Goal: Task Accomplishment & Management: Use online tool/utility

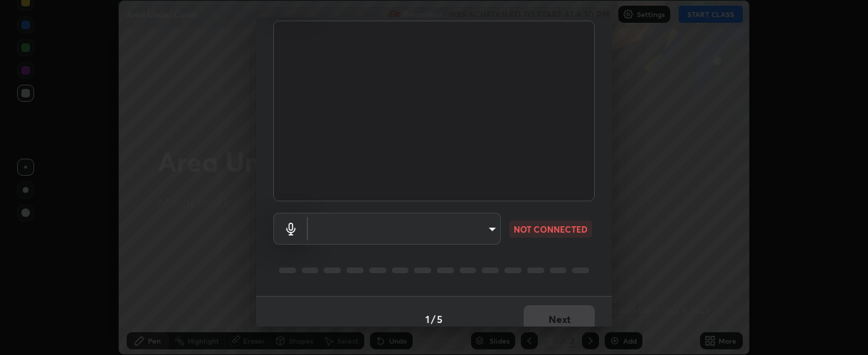
scroll to position [111, 0]
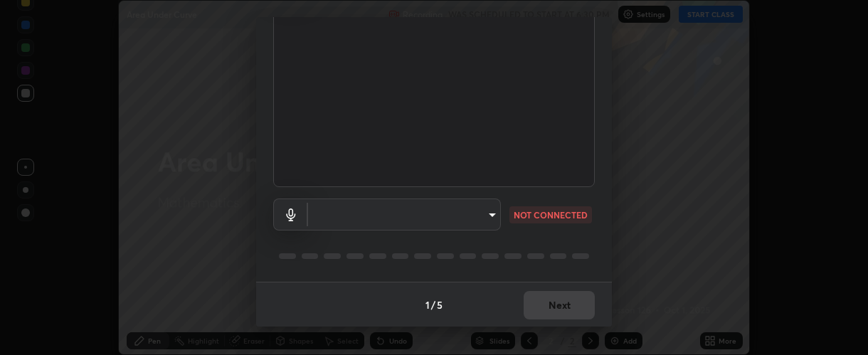
type input "37ff3dccddb3ae812b87417f3f546ef35516c4b54d471f30ebd420330c5d8ca5"
click at [443, 216] on body "Erase all Area Under Curve Recording WAS SCHEDULED TO START AT 6:30 PM Settings…" at bounding box center [434, 177] width 868 height 355
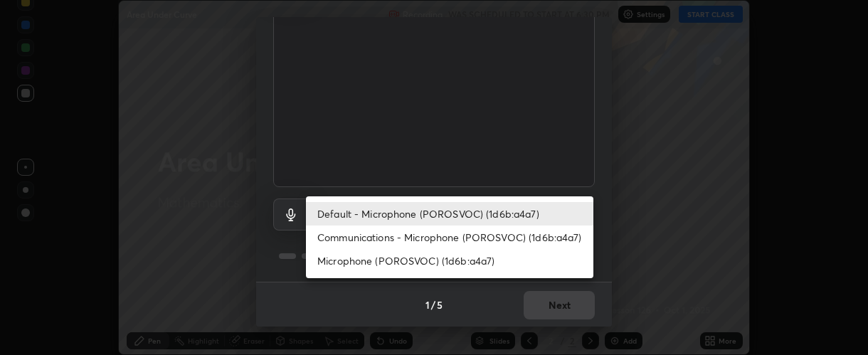
click at [443, 238] on li "Communications - Microphone (POROSVOC) (1d6b:a4a7)" at bounding box center [450, 237] width 288 height 23
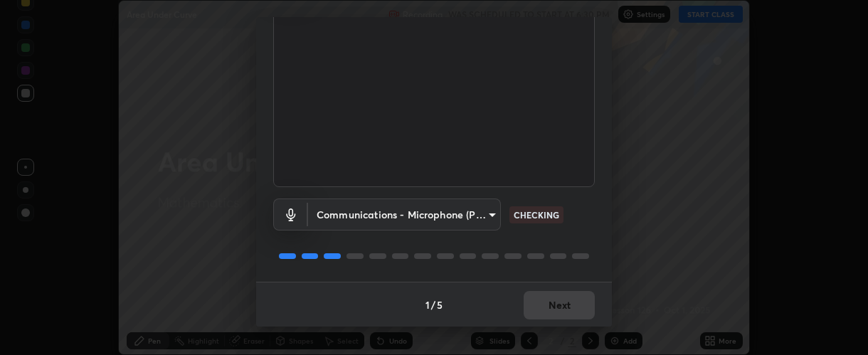
type input "communications"
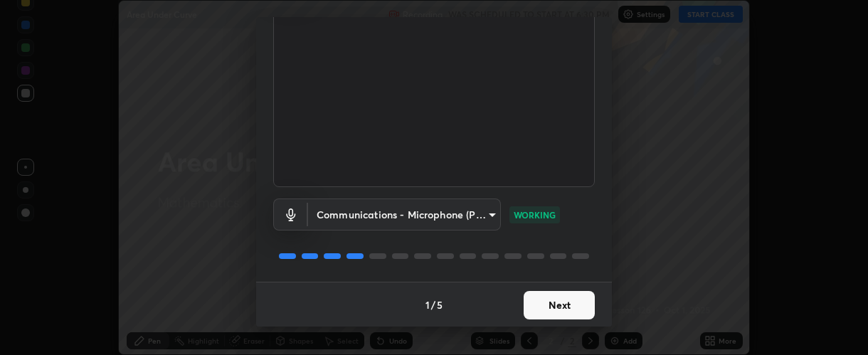
click at [547, 303] on button "Next" at bounding box center [559, 305] width 71 height 28
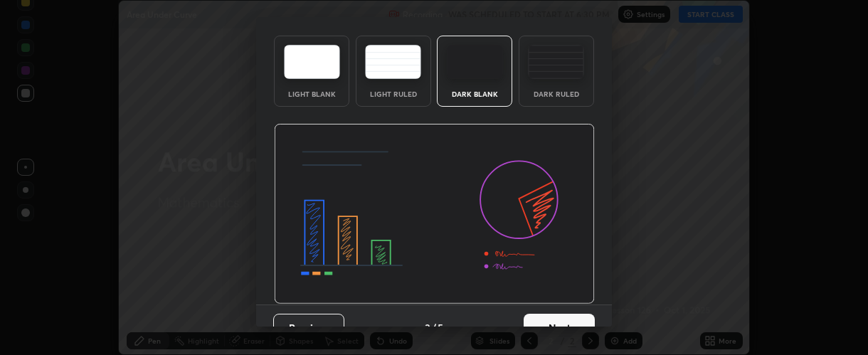
scroll to position [71, 0]
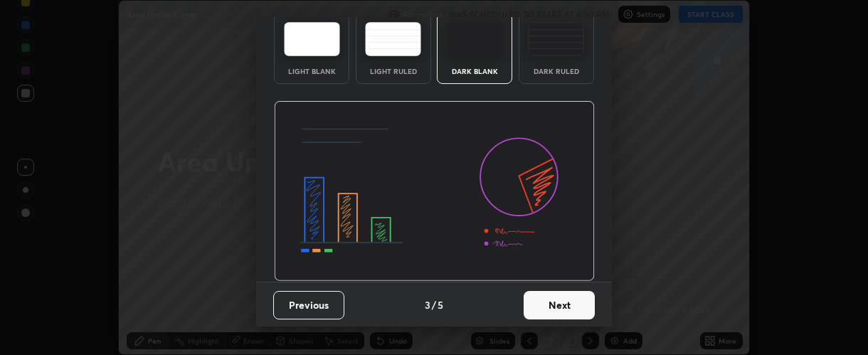
click at [546, 302] on button "Next" at bounding box center [559, 305] width 71 height 28
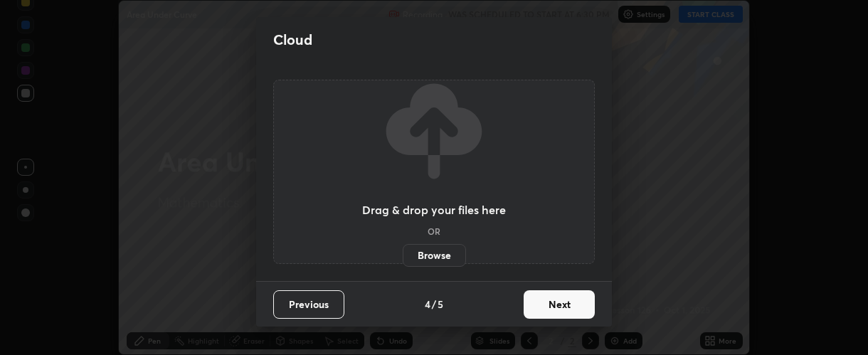
scroll to position [0, 0]
click at [548, 302] on button "Next" at bounding box center [559, 304] width 71 height 28
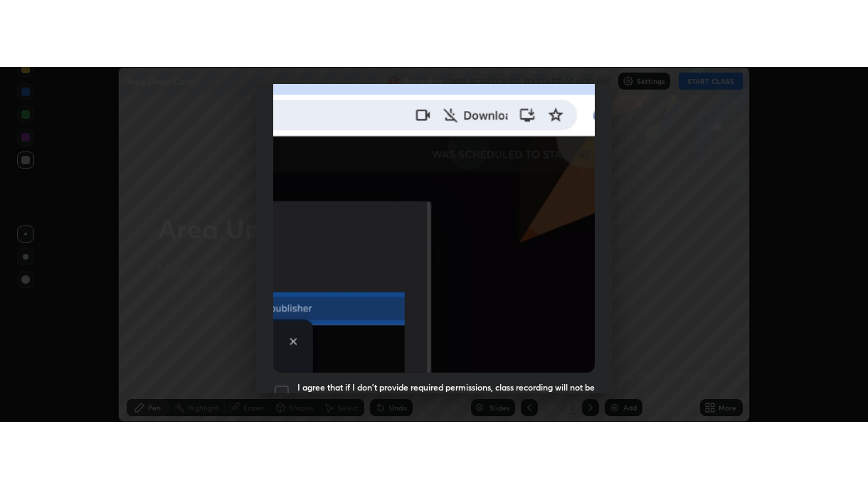
scroll to position [402, 0]
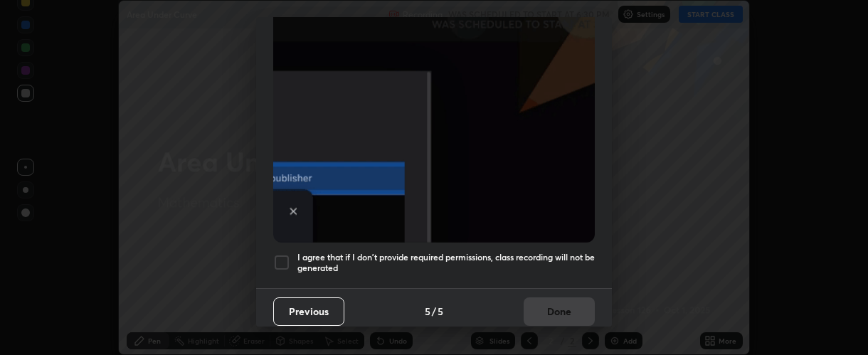
click at [308, 252] on h5 "I agree that if I don't provide required permissions, class recording will not …" at bounding box center [445, 263] width 297 height 22
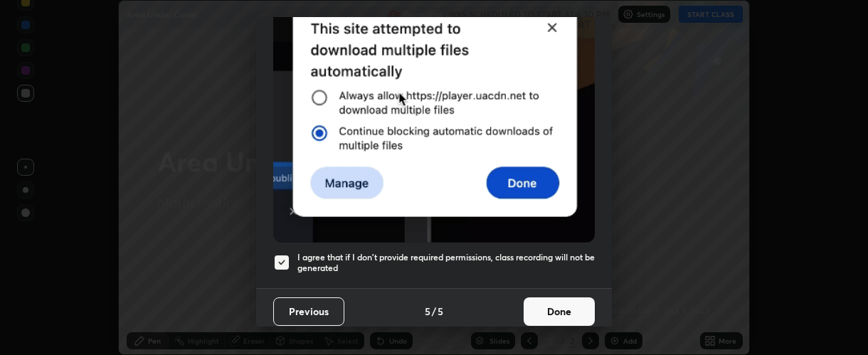
click at [541, 304] on button "Done" at bounding box center [559, 311] width 71 height 28
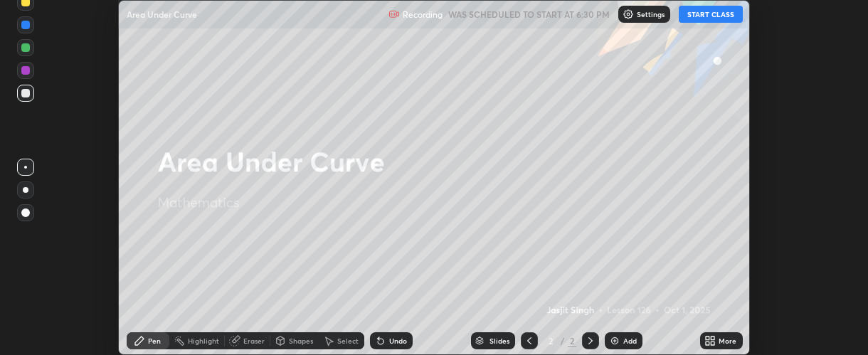
click at [697, 18] on button "START CLASS" at bounding box center [711, 14] width 64 height 17
click at [714, 337] on icon at bounding box center [713, 339] width 4 height 4
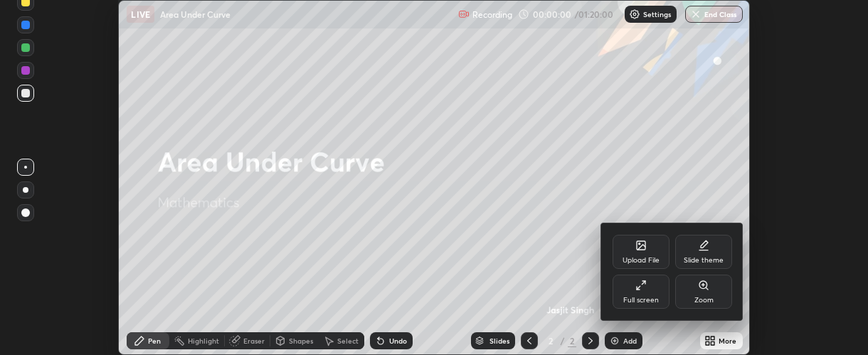
click at [658, 299] on div "Full screen" at bounding box center [641, 300] width 36 height 7
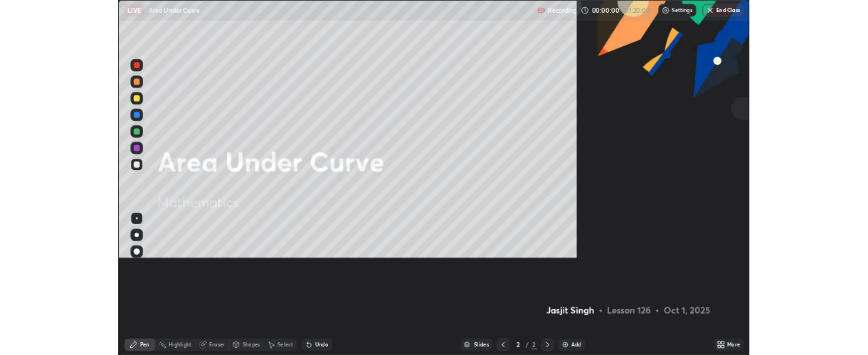
scroll to position [488, 868]
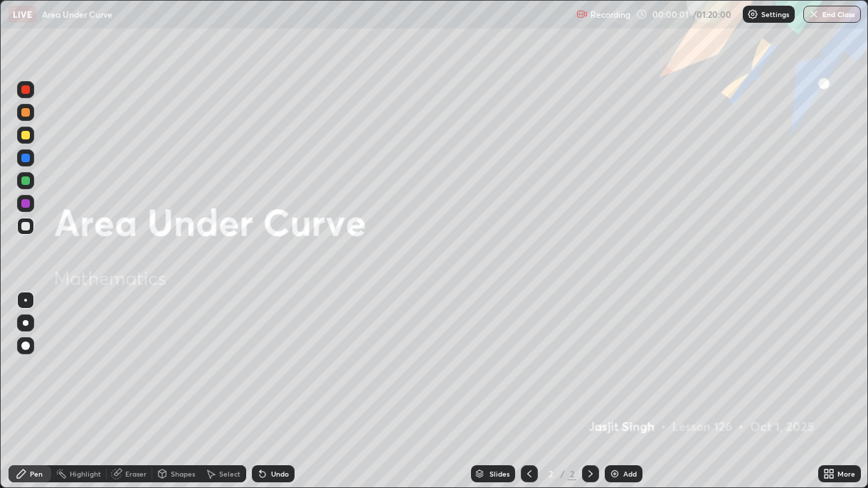
click at [623, 354] on div "Add" at bounding box center [630, 473] width 14 height 7
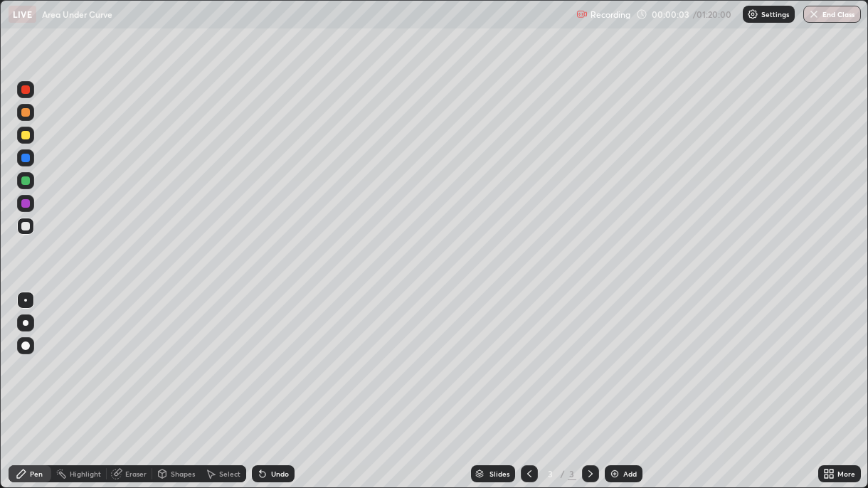
click at [25, 204] on div at bounding box center [25, 203] width 9 height 9
click at [25, 323] on div at bounding box center [26, 323] width 6 height 6
click at [25, 136] on div at bounding box center [25, 135] width 9 height 9
click at [25, 181] on div at bounding box center [25, 180] width 9 height 9
click at [25, 136] on div at bounding box center [25, 135] width 9 height 9
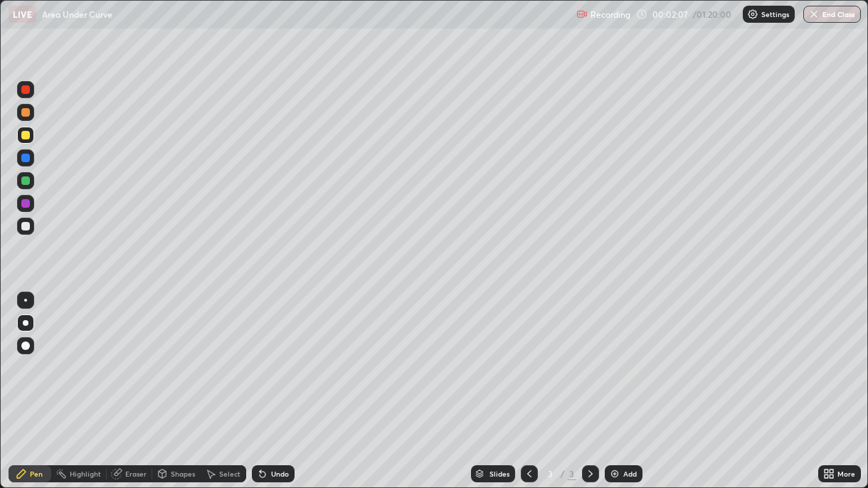
click at [28, 228] on div at bounding box center [25, 226] width 9 height 9
click at [28, 205] on div at bounding box center [25, 203] width 9 height 9
click at [284, 354] on div "Undo" at bounding box center [270, 474] width 48 height 28
click at [282, 354] on div "Undo" at bounding box center [273, 473] width 43 height 17
click at [29, 159] on div at bounding box center [25, 158] width 9 height 9
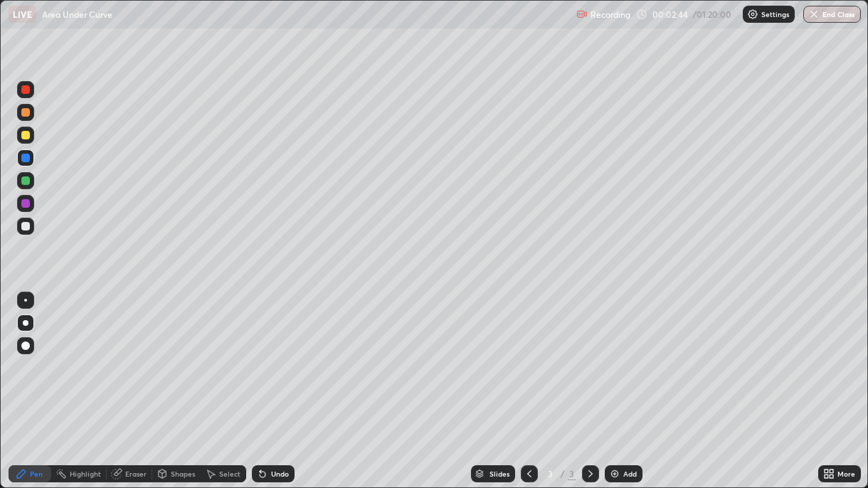
click at [279, 354] on div "Undo" at bounding box center [273, 473] width 43 height 17
click at [280, 354] on div "Undo" at bounding box center [273, 473] width 43 height 17
click at [290, 354] on div "Undo" at bounding box center [273, 473] width 43 height 17
click at [29, 182] on div at bounding box center [25, 180] width 9 height 9
click at [288, 354] on div "Undo" at bounding box center [273, 473] width 43 height 17
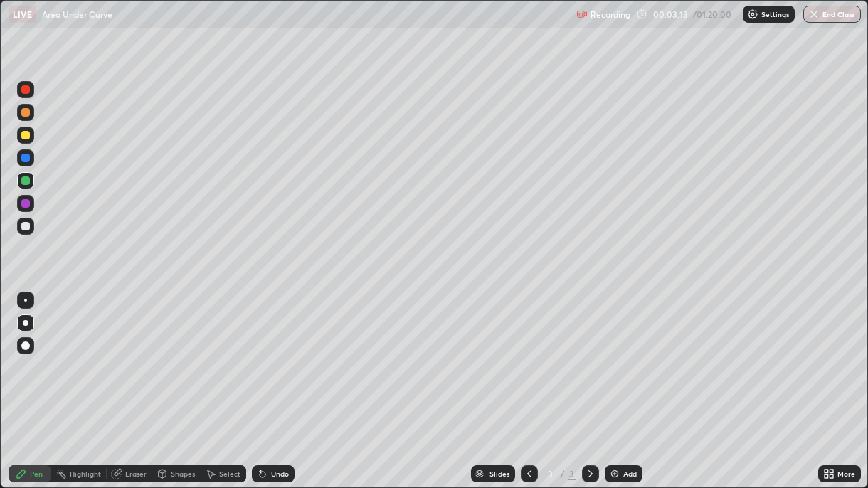
click at [290, 354] on div "Undo" at bounding box center [270, 474] width 48 height 28
click at [28, 159] on div at bounding box center [25, 158] width 9 height 9
click at [280, 354] on div "Undo" at bounding box center [280, 473] width 18 height 7
click at [284, 354] on div "Undo" at bounding box center [280, 473] width 18 height 7
click at [289, 354] on div "Undo" at bounding box center [273, 473] width 43 height 17
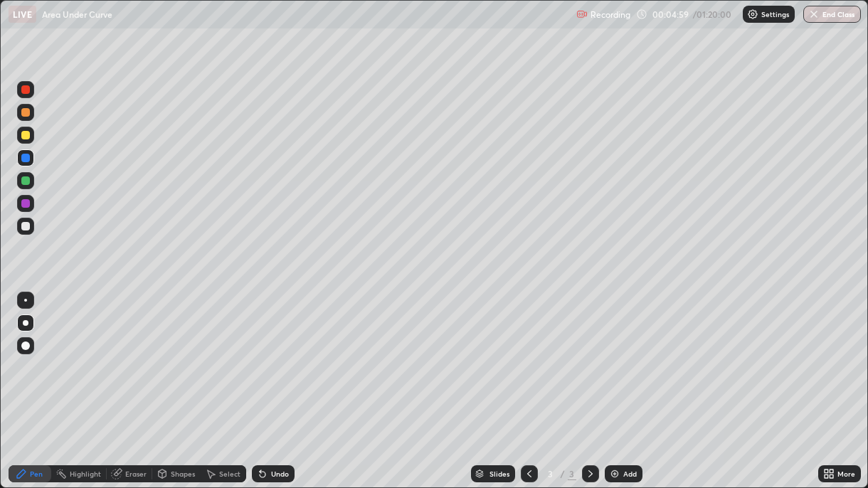
click at [289, 354] on div "Undo" at bounding box center [273, 473] width 43 height 17
click at [290, 354] on div "Undo" at bounding box center [273, 473] width 43 height 17
click at [288, 354] on div "Undo" at bounding box center [273, 473] width 43 height 17
click at [287, 354] on div "Undo" at bounding box center [273, 473] width 43 height 17
click at [26, 207] on div at bounding box center [25, 203] width 9 height 9
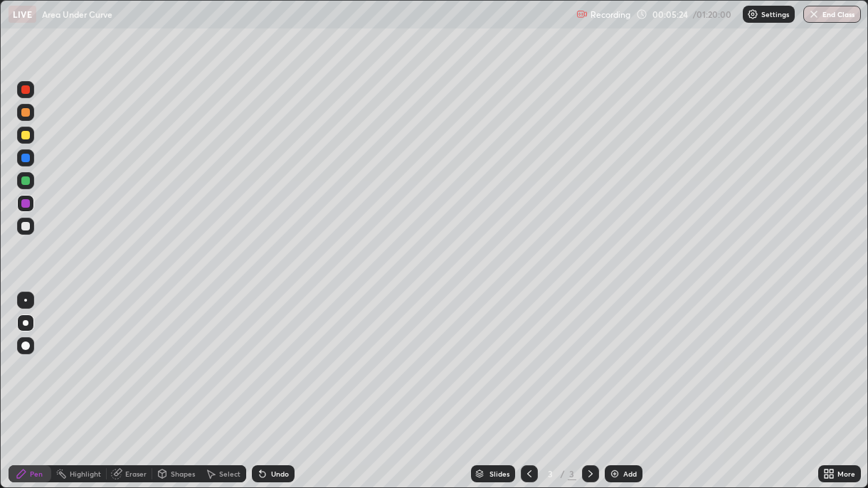
click at [283, 354] on div "Undo" at bounding box center [280, 473] width 18 height 7
click at [26, 226] on div at bounding box center [25, 226] width 9 height 9
click at [618, 354] on img at bounding box center [614, 473] width 11 height 11
click at [27, 139] on div at bounding box center [25, 135] width 9 height 9
click at [26, 115] on div at bounding box center [25, 112] width 9 height 9
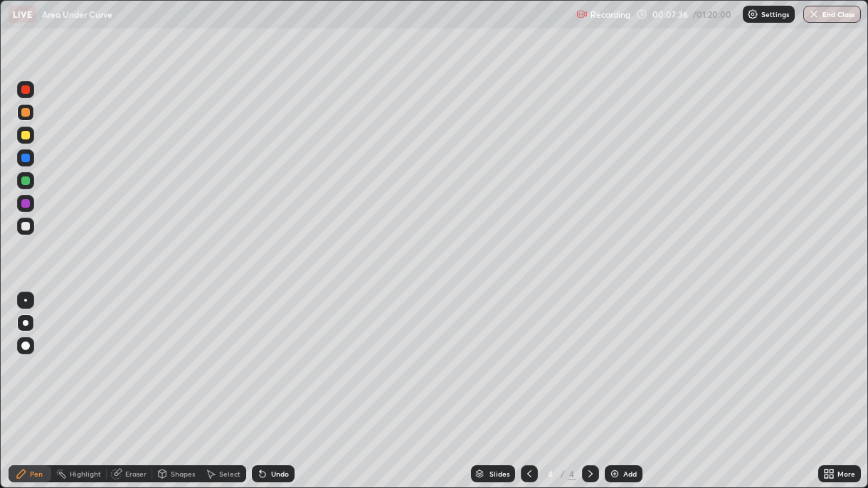
click at [26, 139] on div at bounding box center [25, 135] width 9 height 9
click at [273, 354] on div "Undo" at bounding box center [280, 473] width 18 height 7
click at [274, 354] on div "Undo" at bounding box center [273, 473] width 43 height 17
click at [275, 354] on div "Undo" at bounding box center [280, 473] width 18 height 7
click at [270, 354] on div "Undo" at bounding box center [273, 473] width 43 height 17
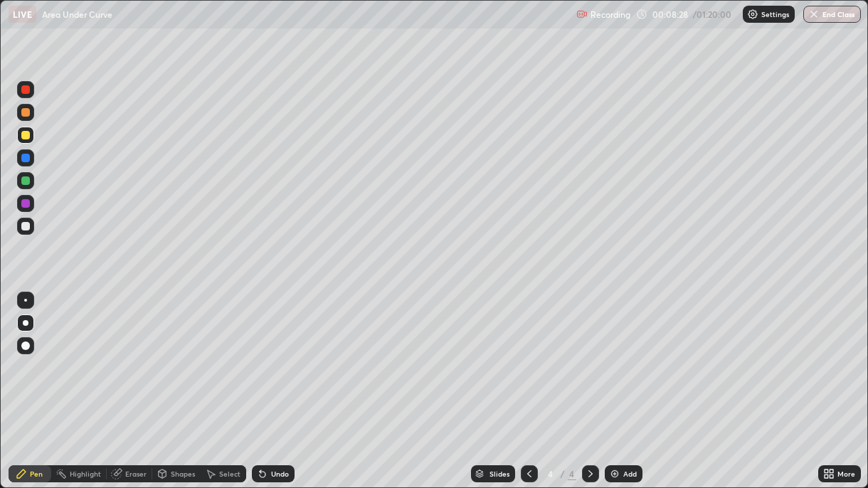
click at [25, 227] on div at bounding box center [25, 226] width 9 height 9
click at [26, 205] on div at bounding box center [25, 203] width 9 height 9
click at [25, 158] on div at bounding box center [25, 158] width 9 height 9
click at [268, 354] on div "Undo" at bounding box center [273, 473] width 43 height 17
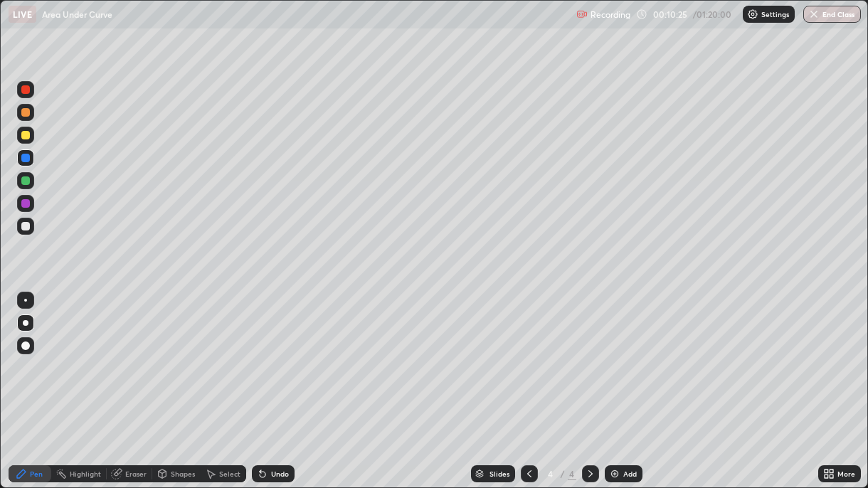
click at [265, 354] on div "Undo" at bounding box center [273, 473] width 43 height 17
click at [270, 354] on div "Undo" at bounding box center [273, 473] width 43 height 17
click at [275, 354] on div "Undo" at bounding box center [273, 473] width 43 height 17
click at [277, 354] on div "Undo" at bounding box center [273, 473] width 43 height 17
click at [278, 354] on div "Undo" at bounding box center [280, 473] width 18 height 7
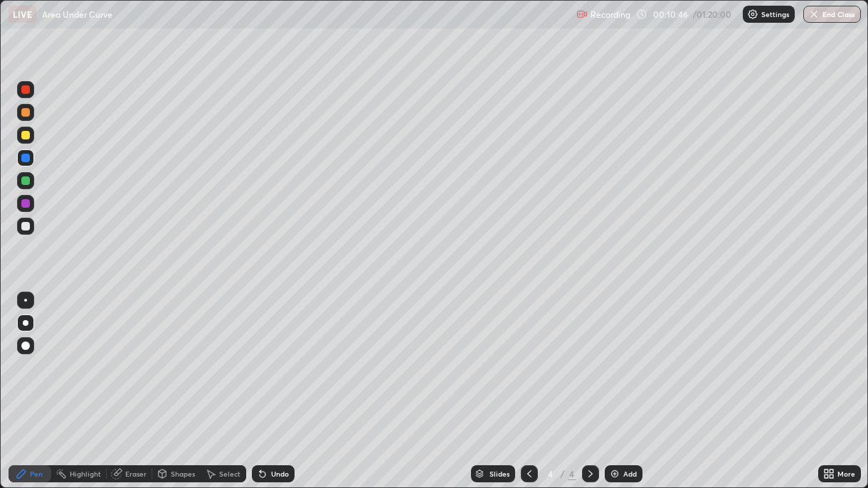
click at [279, 354] on div "Undo" at bounding box center [273, 473] width 43 height 17
click at [282, 354] on div "Undo" at bounding box center [273, 473] width 43 height 17
click at [283, 354] on div "Undo" at bounding box center [273, 473] width 43 height 17
click at [284, 354] on div "Undo" at bounding box center [273, 473] width 43 height 17
click at [274, 354] on div "Undo" at bounding box center [273, 473] width 43 height 17
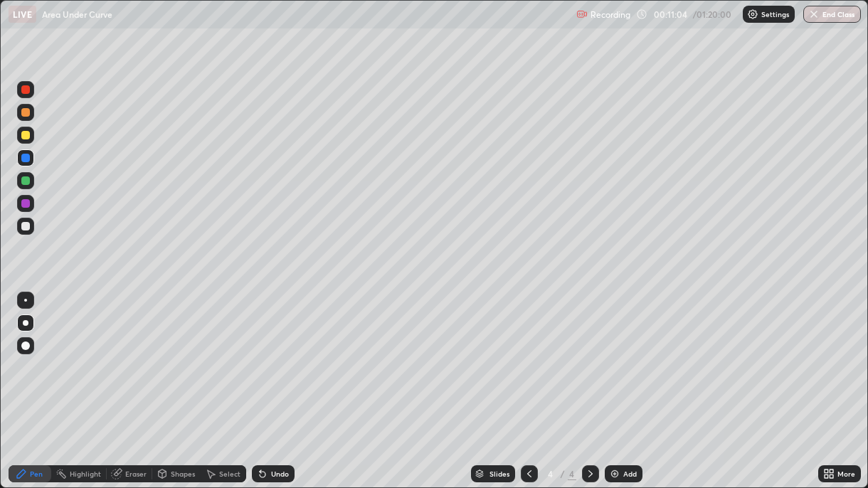
click at [281, 354] on div "Undo" at bounding box center [273, 473] width 43 height 17
click at [26, 226] on div at bounding box center [25, 226] width 9 height 9
click at [24, 205] on div at bounding box center [25, 203] width 9 height 9
click at [25, 222] on div at bounding box center [25, 226] width 9 height 9
click at [273, 354] on div "Undo" at bounding box center [273, 473] width 43 height 17
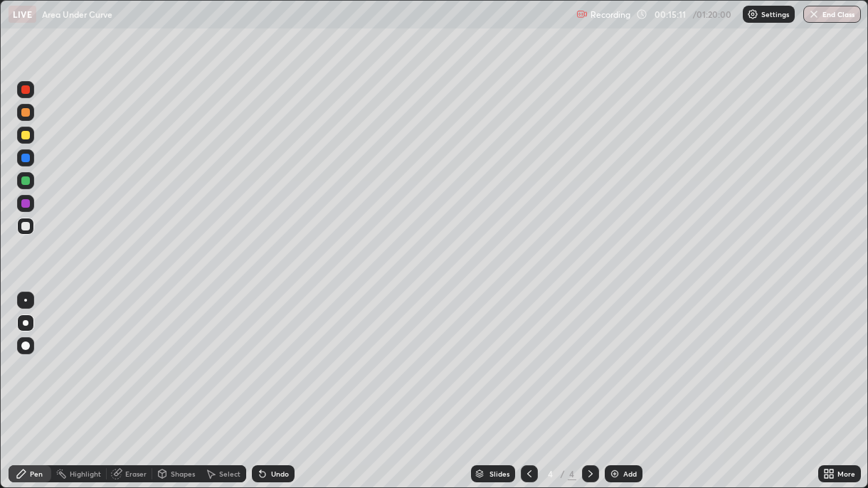
click at [275, 354] on div "Undo" at bounding box center [273, 473] width 43 height 17
click at [615, 354] on img at bounding box center [614, 473] width 11 height 11
click at [266, 354] on div "Undo" at bounding box center [273, 473] width 43 height 17
click at [267, 354] on div "Undo" at bounding box center [273, 473] width 43 height 17
click at [266, 354] on div "Undo" at bounding box center [273, 473] width 43 height 17
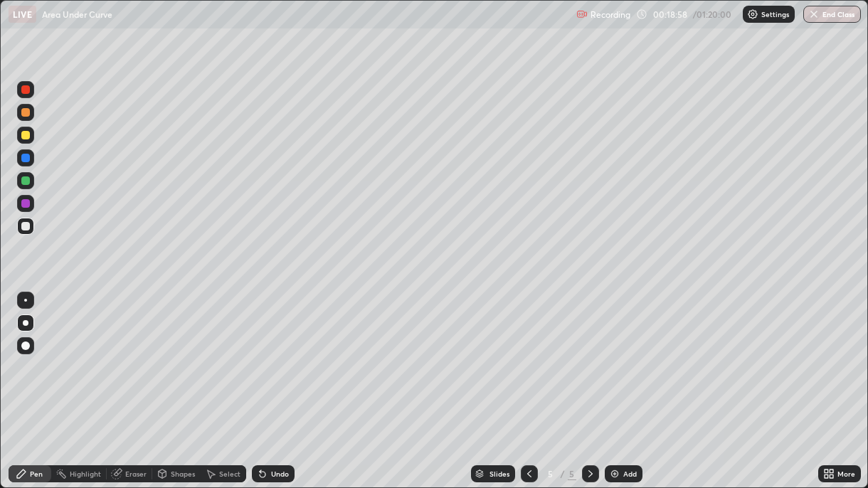
click at [266, 354] on div "Undo" at bounding box center [273, 473] width 43 height 17
click at [274, 354] on div "Undo" at bounding box center [273, 473] width 43 height 17
click at [26, 181] on div at bounding box center [25, 180] width 9 height 9
click at [29, 162] on div at bounding box center [25, 157] width 17 height 17
click at [278, 354] on div "Undo" at bounding box center [273, 473] width 43 height 17
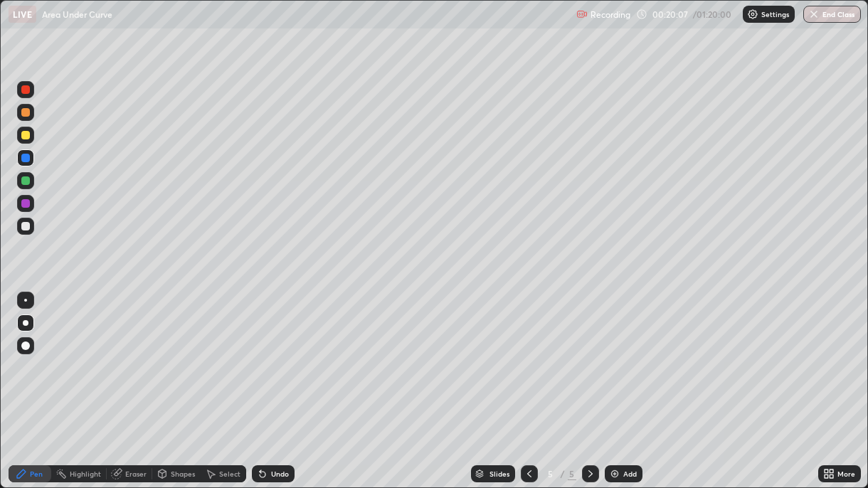
click at [24, 206] on div at bounding box center [25, 203] width 9 height 9
click at [26, 161] on div at bounding box center [25, 158] width 9 height 9
click at [271, 354] on div "Undo" at bounding box center [280, 473] width 18 height 7
click at [273, 354] on div "Undo" at bounding box center [280, 473] width 18 height 7
click at [26, 206] on div at bounding box center [25, 203] width 9 height 9
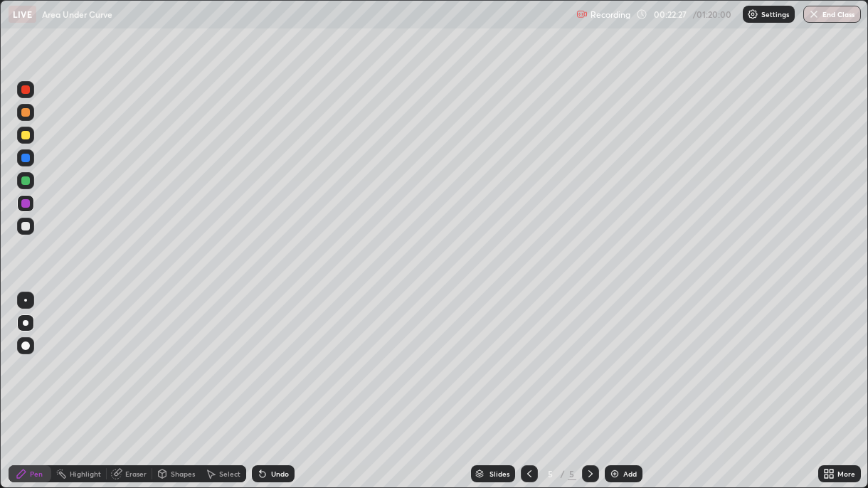
click at [260, 354] on icon at bounding box center [260, 470] width 1 height 1
click at [260, 354] on icon at bounding box center [263, 475] width 6 height 6
click at [260, 354] on icon at bounding box center [260, 470] width 1 height 1
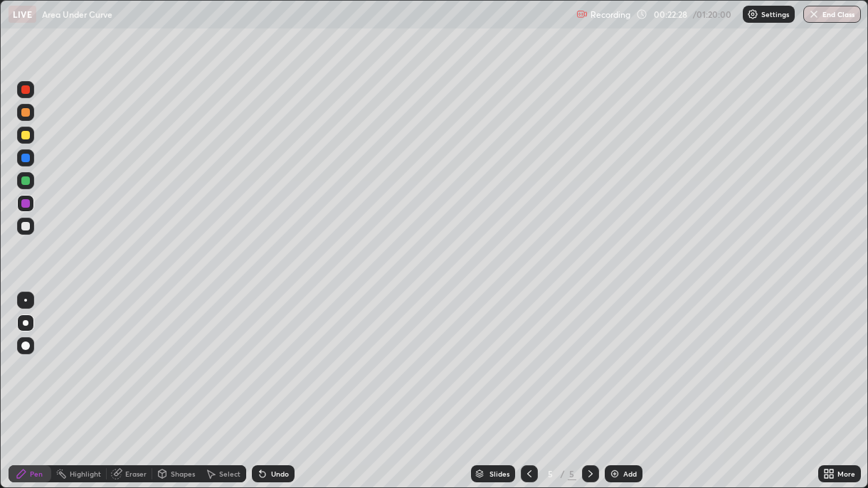
click at [260, 354] on icon at bounding box center [260, 470] width 1 height 1
click at [268, 354] on div "Undo" at bounding box center [273, 473] width 43 height 17
click at [27, 160] on div at bounding box center [25, 158] width 9 height 9
click at [616, 354] on img at bounding box center [614, 473] width 11 height 11
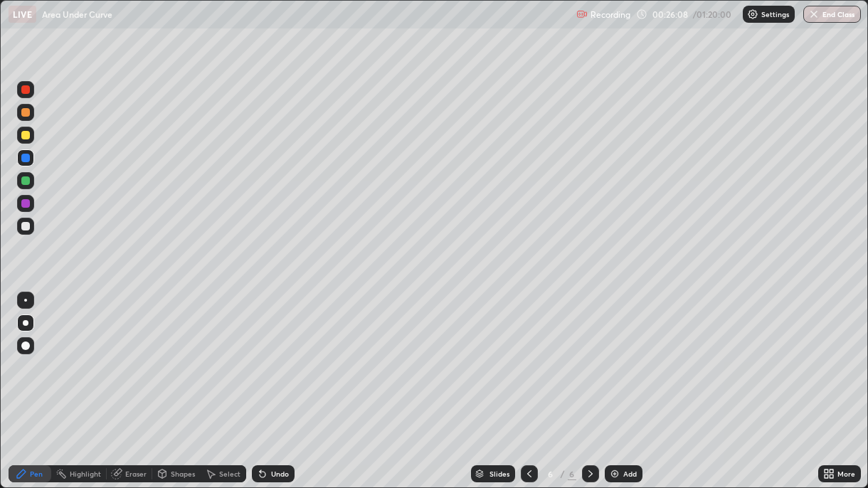
click at [271, 354] on div "Undo" at bounding box center [280, 473] width 18 height 7
click at [272, 354] on div "Undo" at bounding box center [273, 473] width 43 height 17
click at [616, 354] on img at bounding box center [614, 473] width 11 height 11
click at [26, 116] on div at bounding box center [25, 112] width 9 height 9
click at [25, 138] on div at bounding box center [25, 135] width 9 height 9
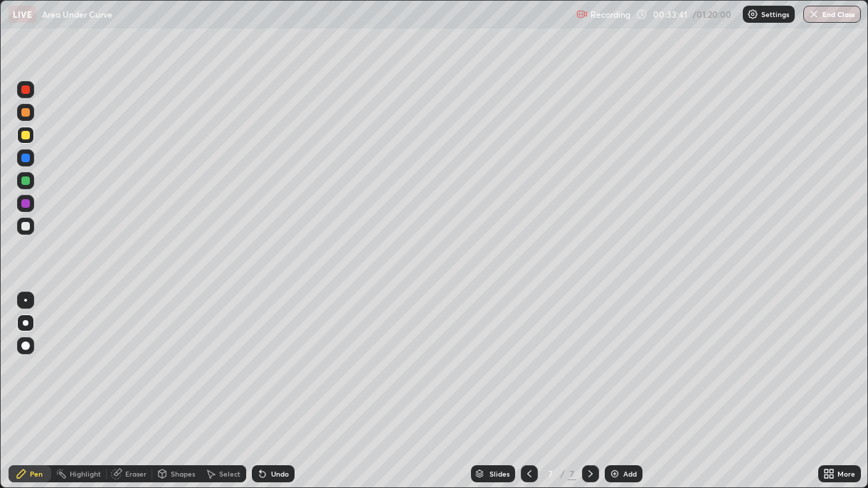
click at [23, 233] on div at bounding box center [25, 226] width 17 height 17
click at [280, 354] on div "Undo" at bounding box center [280, 473] width 18 height 7
click at [27, 205] on div at bounding box center [25, 203] width 9 height 9
click at [27, 162] on div at bounding box center [25, 158] width 9 height 9
click at [265, 354] on div "Undo" at bounding box center [273, 473] width 43 height 17
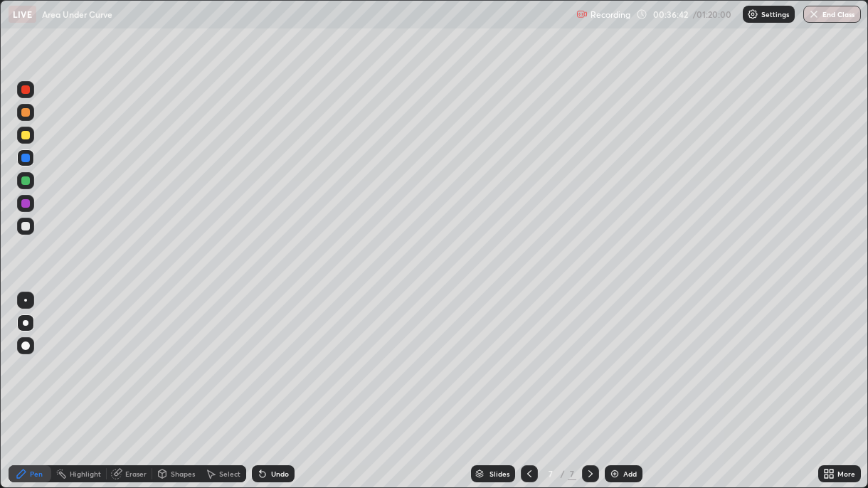
click at [271, 354] on div "Undo" at bounding box center [280, 473] width 18 height 7
click at [270, 354] on div "Undo" at bounding box center [273, 473] width 43 height 17
click at [273, 354] on div "Undo" at bounding box center [280, 473] width 18 height 7
click at [274, 354] on div "Undo" at bounding box center [280, 473] width 18 height 7
click at [276, 354] on div "Undo" at bounding box center [280, 473] width 18 height 7
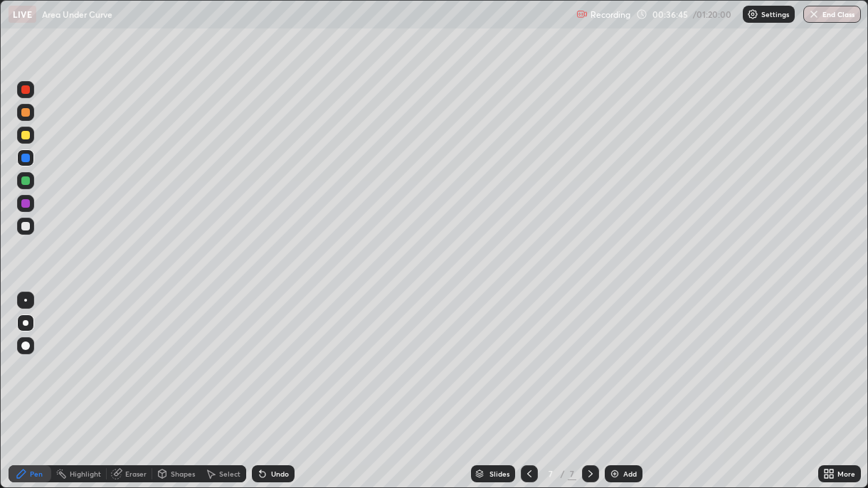
click at [26, 181] on div at bounding box center [25, 180] width 9 height 9
click at [283, 354] on div "Undo" at bounding box center [280, 473] width 18 height 7
click at [284, 354] on div "Undo" at bounding box center [280, 473] width 18 height 7
click at [285, 354] on div "Undo" at bounding box center [273, 473] width 43 height 17
click at [26, 205] on div at bounding box center [25, 203] width 9 height 9
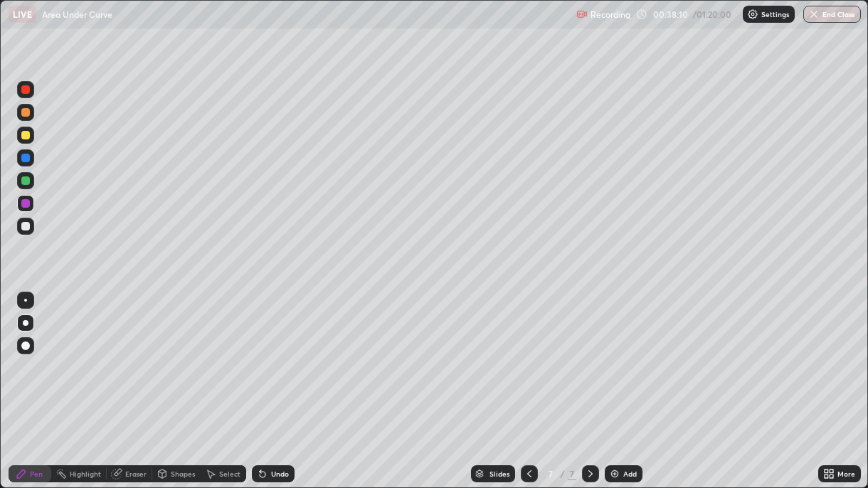
click at [25, 134] on div at bounding box center [25, 135] width 9 height 9
click at [277, 354] on div "Undo" at bounding box center [280, 473] width 18 height 7
click at [278, 354] on div "Undo" at bounding box center [280, 473] width 18 height 7
click at [279, 354] on div "Undo" at bounding box center [280, 473] width 18 height 7
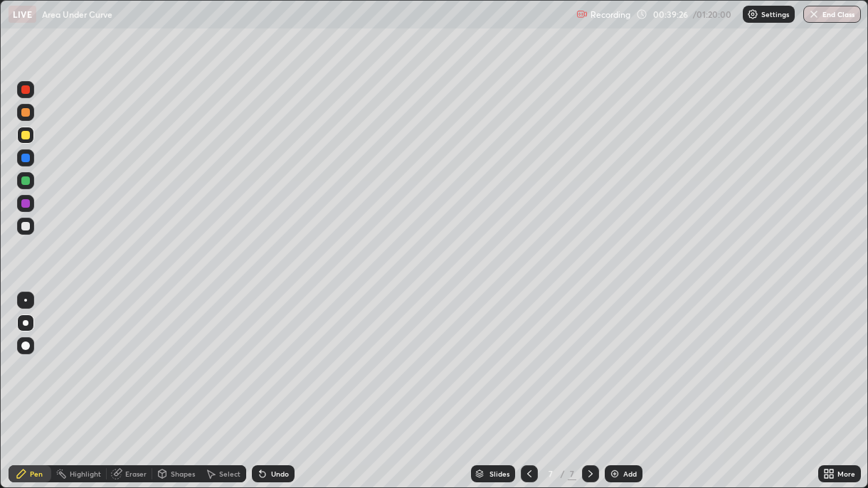
click at [26, 204] on div at bounding box center [25, 203] width 9 height 9
click at [276, 354] on div "Undo" at bounding box center [273, 473] width 43 height 17
click at [273, 354] on div "Undo" at bounding box center [273, 473] width 43 height 17
click at [617, 354] on img at bounding box center [614, 473] width 11 height 11
click at [28, 116] on div at bounding box center [25, 112] width 9 height 9
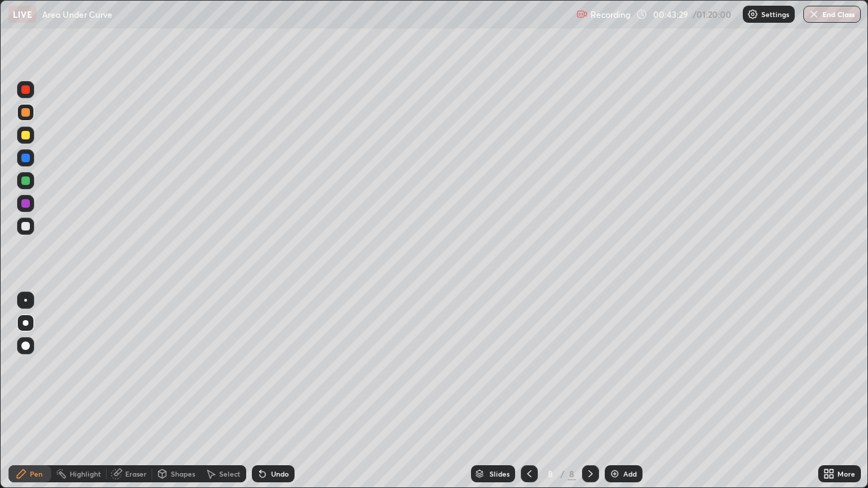
click at [26, 162] on div at bounding box center [25, 158] width 9 height 9
click at [28, 143] on div at bounding box center [25, 135] width 17 height 17
click at [285, 354] on div "Undo" at bounding box center [273, 473] width 43 height 17
click at [276, 354] on div "Undo" at bounding box center [280, 473] width 18 height 7
click at [25, 181] on div at bounding box center [25, 180] width 9 height 9
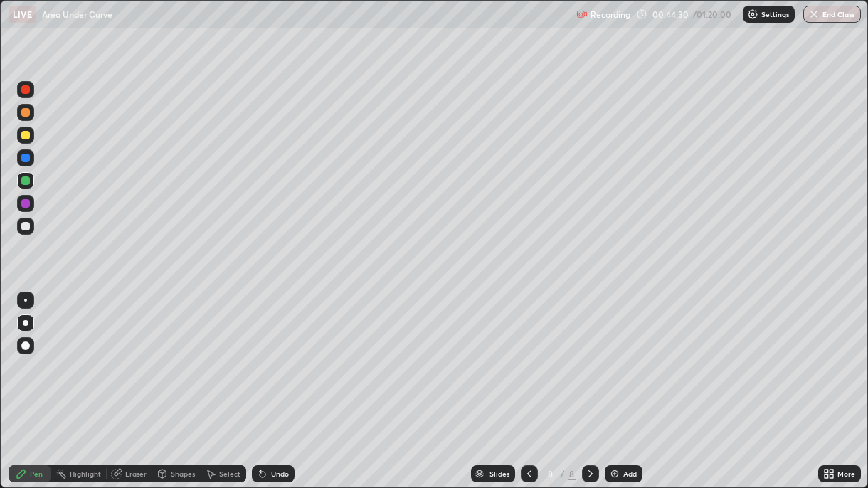
click at [268, 354] on div "Undo" at bounding box center [273, 473] width 43 height 17
click at [28, 137] on div at bounding box center [25, 135] width 9 height 9
click at [28, 185] on div at bounding box center [25, 180] width 17 height 17
click at [271, 354] on div "Undo" at bounding box center [273, 473] width 43 height 17
click at [27, 137] on div at bounding box center [25, 135] width 9 height 9
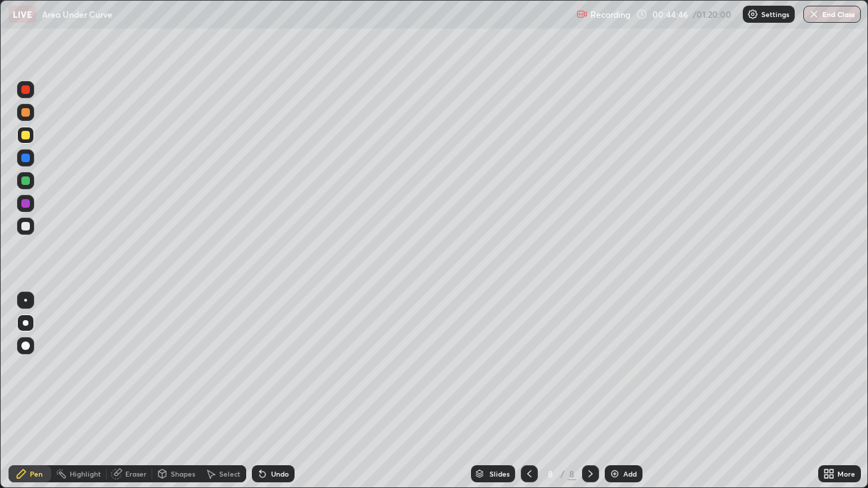
click at [271, 354] on div "Undo" at bounding box center [280, 473] width 18 height 7
click at [272, 354] on div "Undo" at bounding box center [280, 473] width 18 height 7
click at [26, 202] on div at bounding box center [25, 203] width 9 height 9
click at [260, 354] on icon at bounding box center [263, 475] width 6 height 6
click at [267, 354] on div "Undo" at bounding box center [273, 473] width 43 height 17
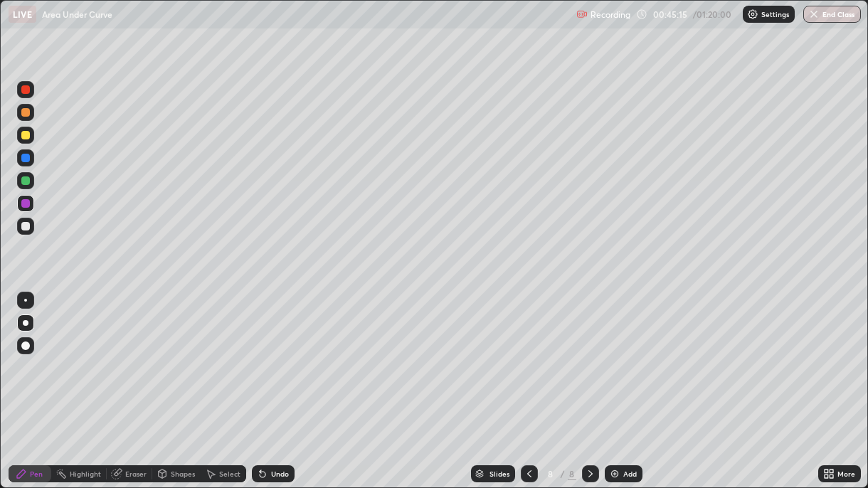
click at [267, 354] on div "Undo" at bounding box center [273, 473] width 43 height 17
click at [268, 354] on div "Undo" at bounding box center [273, 473] width 43 height 17
click at [821, 19] on button "End Class" at bounding box center [832, 14] width 58 height 17
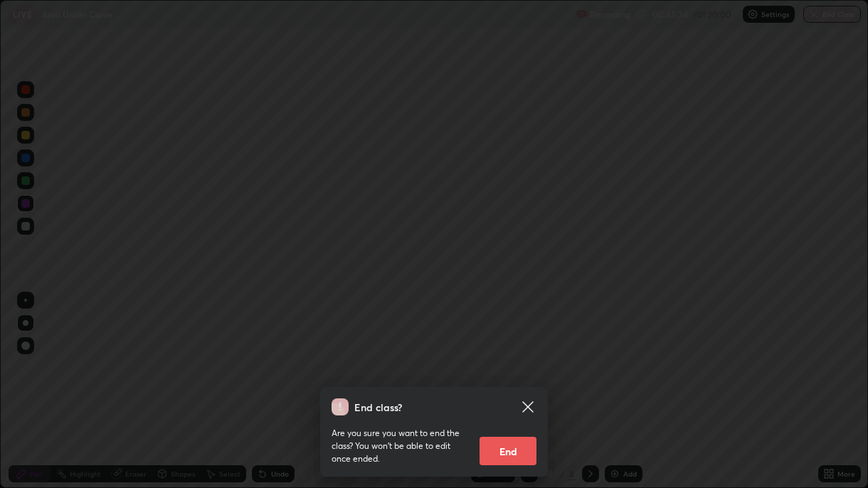
click at [508, 354] on button "End" at bounding box center [508, 451] width 57 height 28
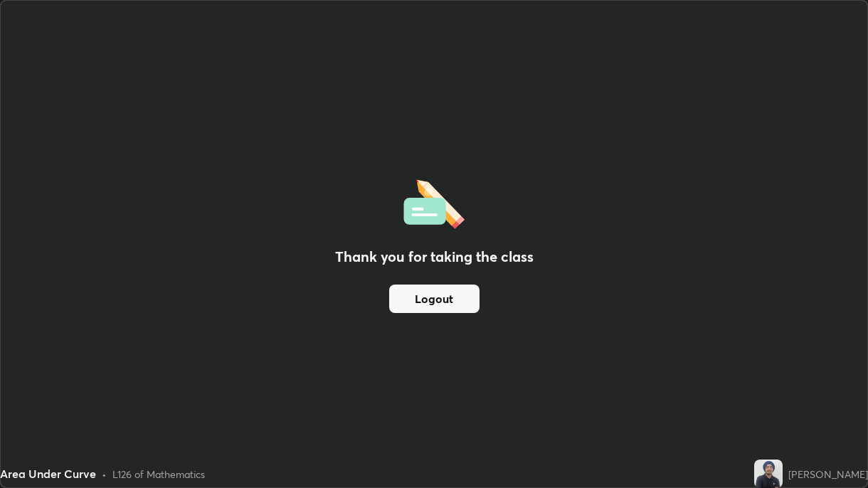
click at [312, 354] on div "Thank you for taking the class Logout" at bounding box center [434, 244] width 867 height 487
click at [307, 354] on div "Thank you for taking the class Logout" at bounding box center [434, 244] width 867 height 487
click at [301, 354] on div "Thank you for taking the class Logout" at bounding box center [434, 244] width 867 height 487
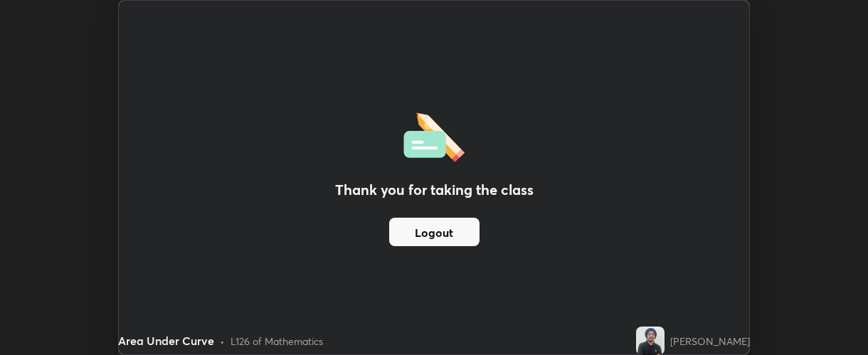
scroll to position [70811, 70299]
